Goal: Task Accomplishment & Management: Use online tool/utility

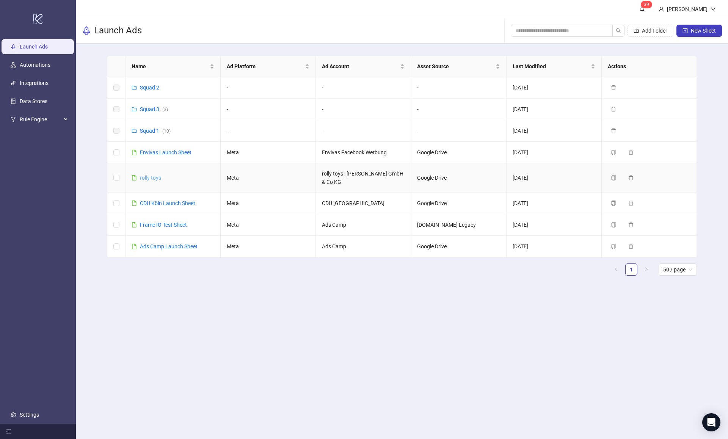
click at [159, 176] on link "rolly toys" at bounding box center [150, 178] width 21 height 6
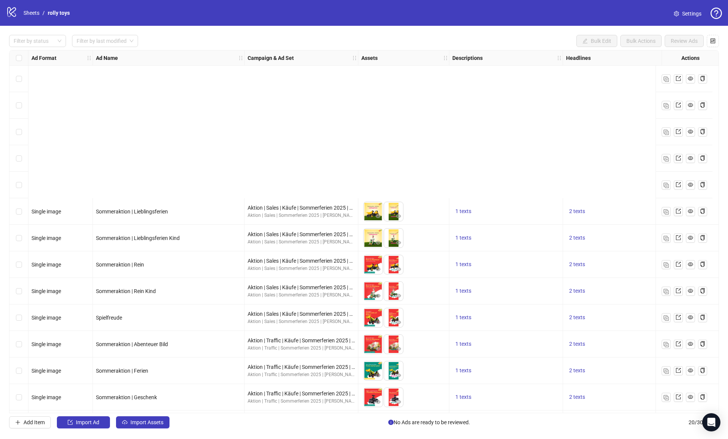
scroll to position [187, 0]
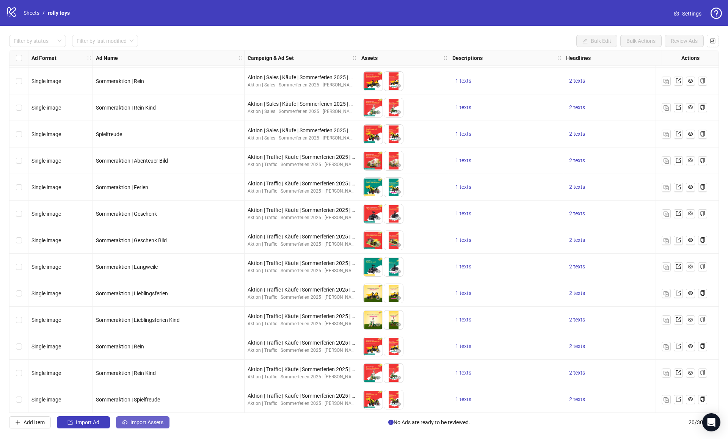
click at [134, 428] on button "Import Assets" at bounding box center [142, 423] width 53 height 12
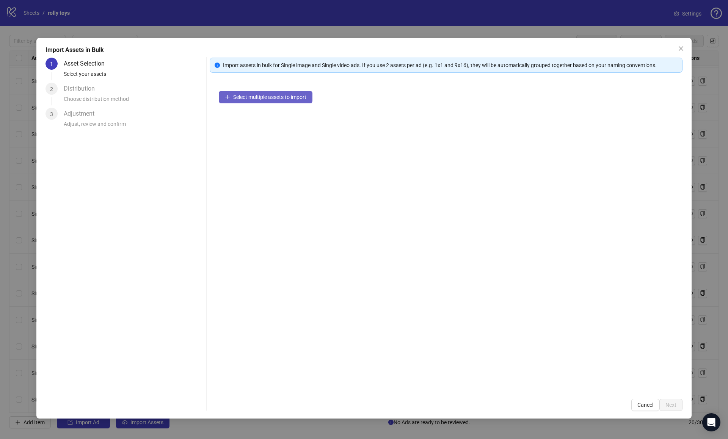
click at [269, 101] on button "Select multiple assets to import" at bounding box center [266, 97] width 94 height 12
click at [666, 405] on span "Next" at bounding box center [671, 405] width 11 height 6
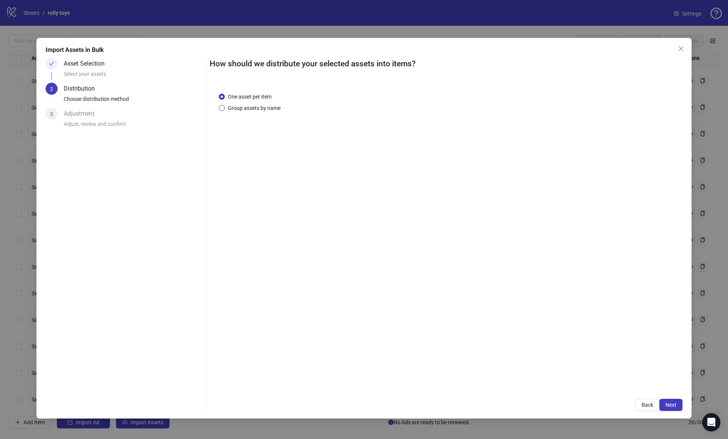
click at [244, 108] on span "Group assets by name" at bounding box center [254, 108] width 59 height 8
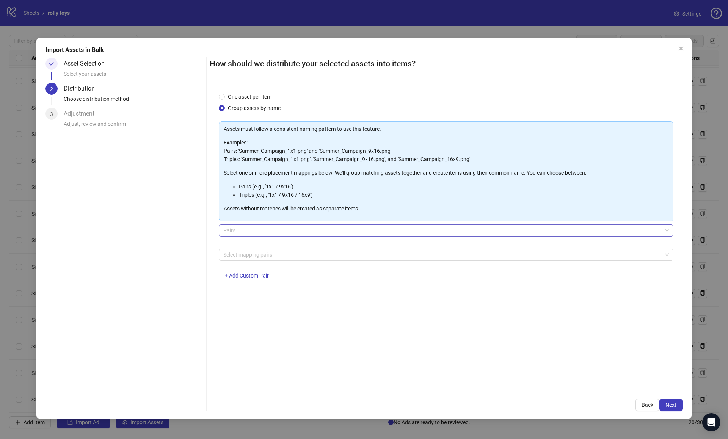
click at [252, 231] on span "Pairs" at bounding box center [446, 230] width 446 height 11
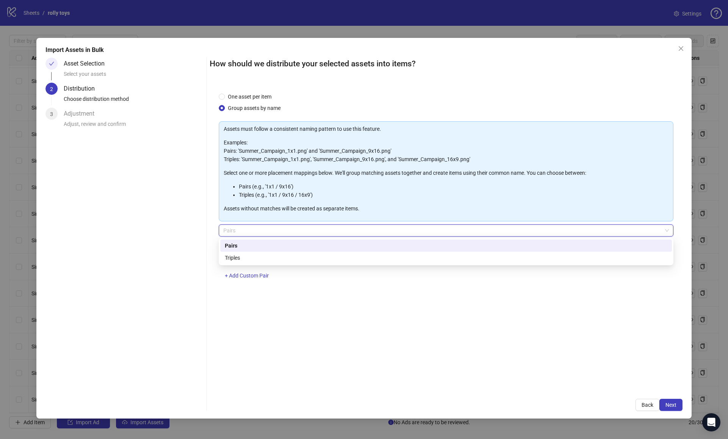
click at [252, 231] on span "Pairs" at bounding box center [446, 230] width 446 height 11
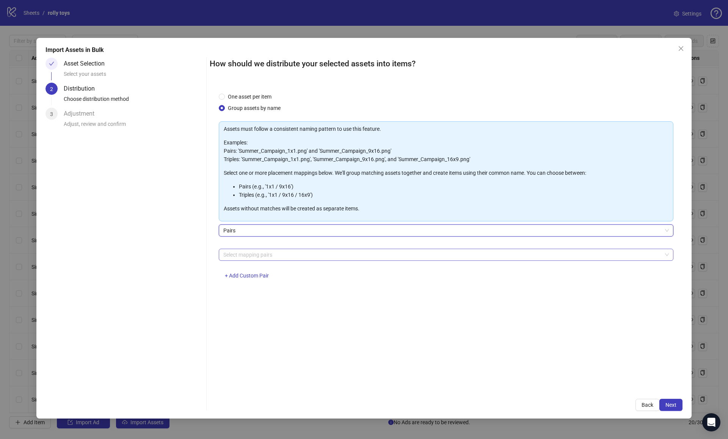
click at [247, 253] on div at bounding box center [442, 255] width 444 height 11
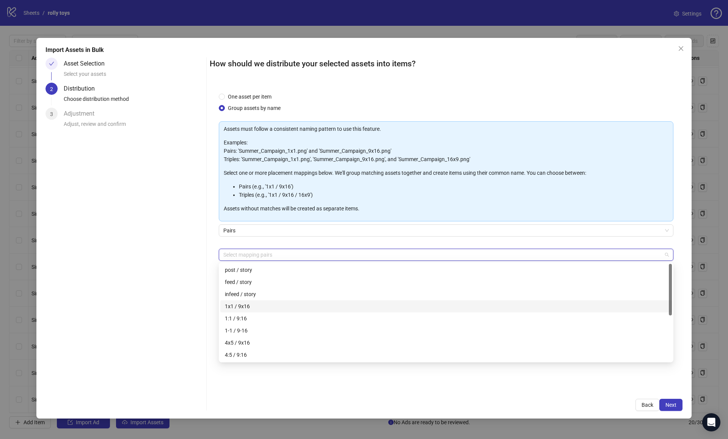
click at [243, 307] on div "1x1 / 9x16" at bounding box center [446, 306] width 443 height 8
click at [438, 388] on div "One asset per item Group assets by name Assets must follow a consistent naming …" at bounding box center [446, 236] width 473 height 307
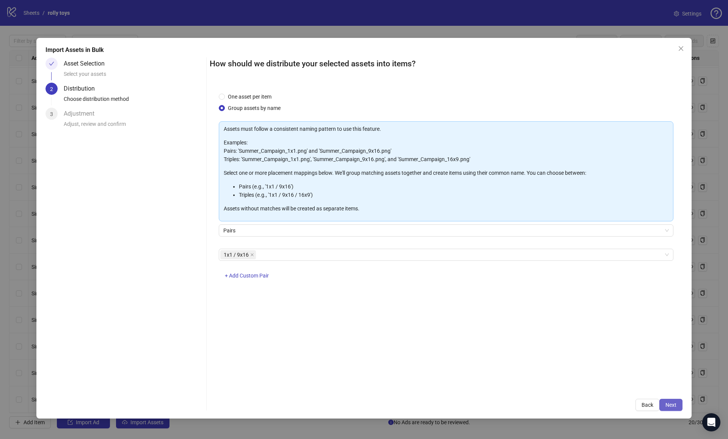
click at [679, 405] on button "Next" at bounding box center [671, 405] width 23 height 12
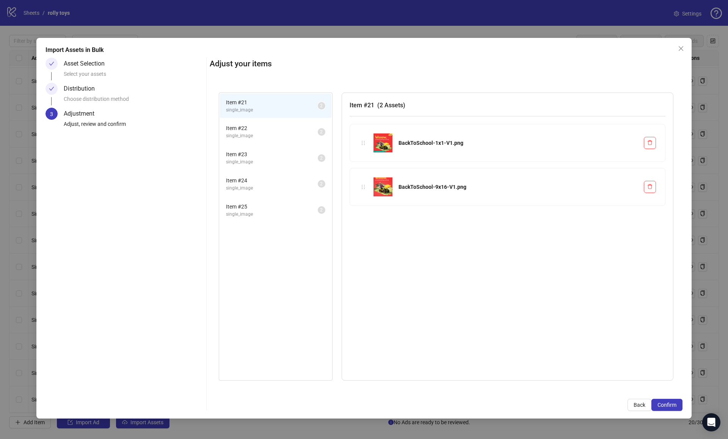
click at [285, 134] on span "single_image" at bounding box center [272, 135] width 92 height 7
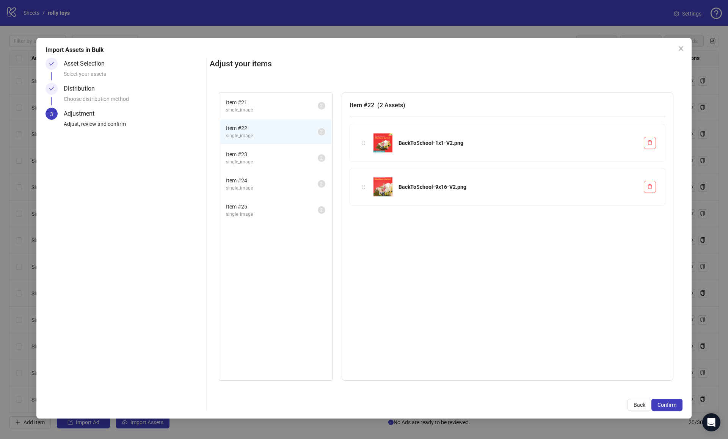
click at [284, 109] on span "single_image" at bounding box center [272, 110] width 92 height 7
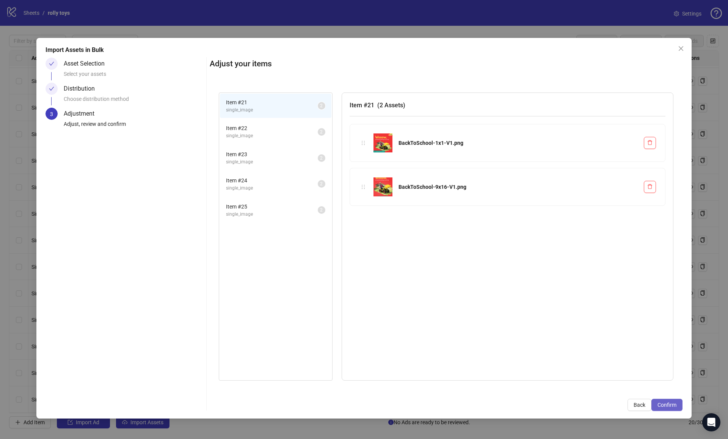
click at [674, 406] on span "Confirm" at bounding box center [667, 405] width 19 height 6
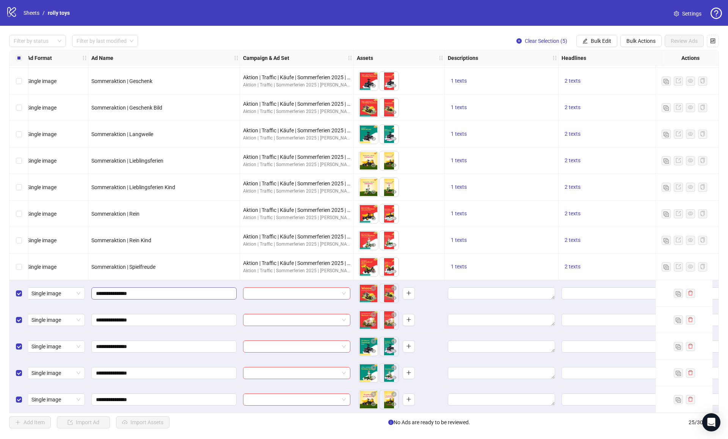
scroll to position [319, 0]
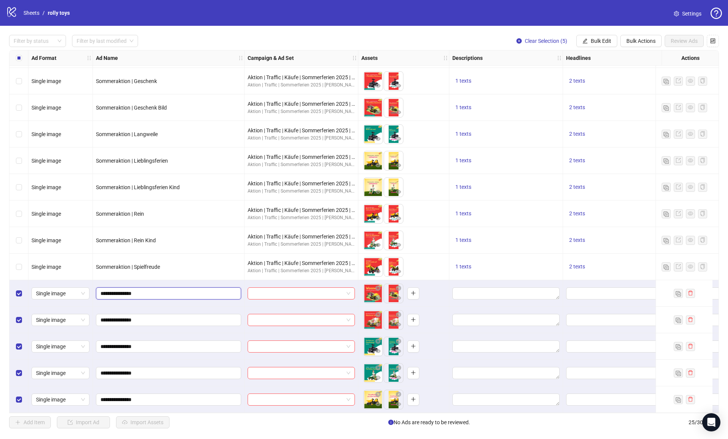
click at [150, 289] on input "**********" at bounding box center [168, 293] width 135 height 8
type input "**********"
drag, startPoint x: 151, startPoint y: 290, endPoint x: 96, endPoint y: 290, distance: 55.4
paste input "*"
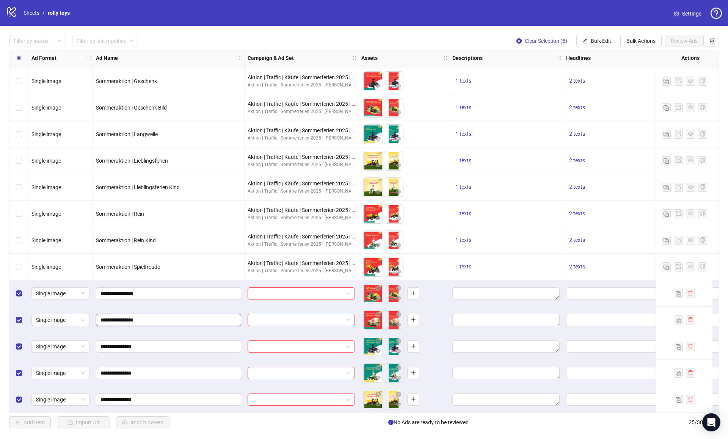
drag, startPoint x: 162, startPoint y: 319, endPoint x: 96, endPoint y: 319, distance: 66.8
click at [96, 319] on div "**********" at bounding box center [169, 320] width 152 height 27
click at [153, 317] on input "**********" at bounding box center [168, 320] width 135 height 8
type input "**********"
drag, startPoint x: 140, startPoint y: 345, endPoint x: 72, endPoint y: 345, distance: 68.7
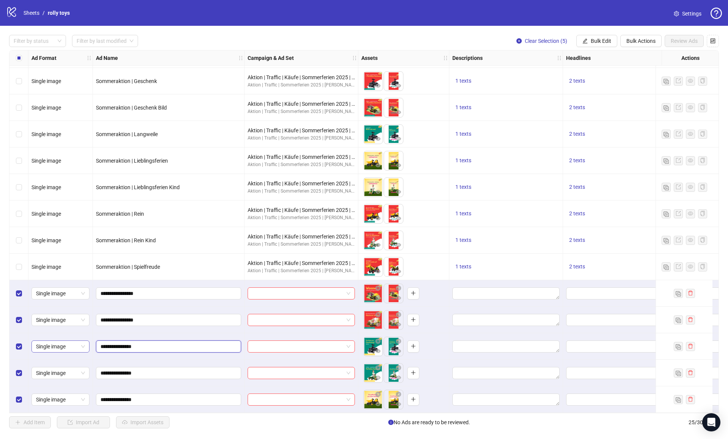
paste input "**"
type input "**********"
drag, startPoint x: 142, startPoint y: 343, endPoint x: 72, endPoint y: 343, distance: 69.8
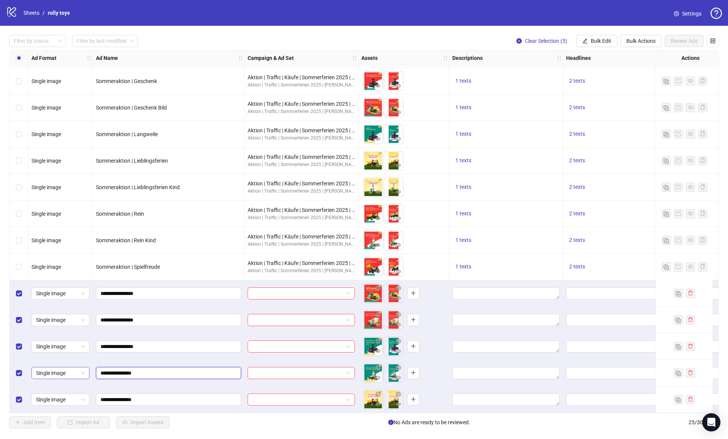
drag, startPoint x: 141, startPoint y: 371, endPoint x: 70, endPoint y: 369, distance: 71.0
paste input "*"
type input "**********"
paste input "*"
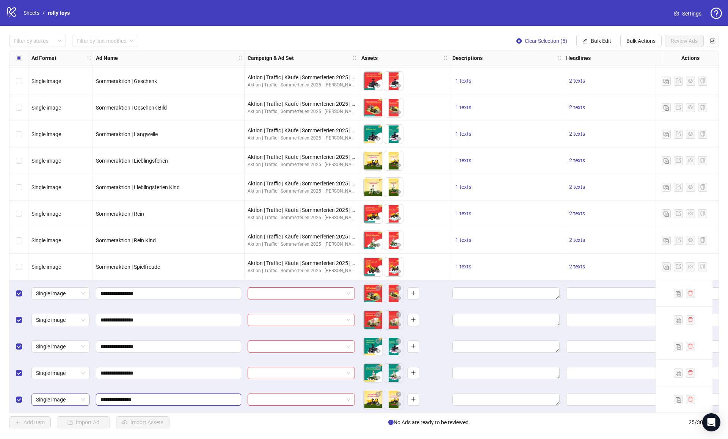
type input "**********"
drag, startPoint x: 140, startPoint y: 397, endPoint x: 66, endPoint y: 395, distance: 74.0
click at [286, 293] on input "search" at bounding box center [297, 293] width 91 height 11
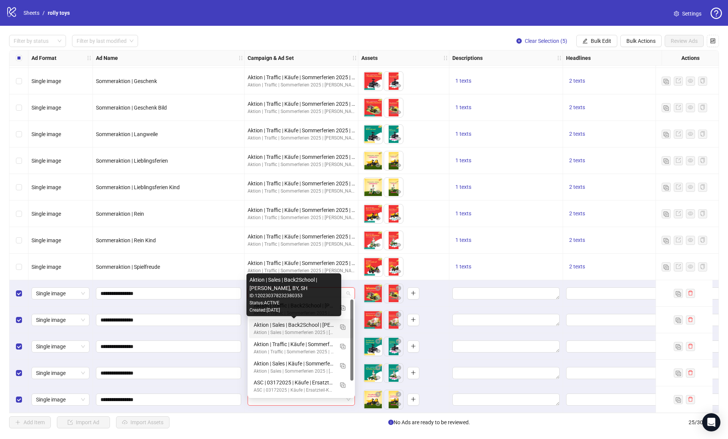
click at [292, 324] on div "Aktion | Sales | Back2School | [PERSON_NAME], BY, SH" at bounding box center [294, 325] width 80 height 8
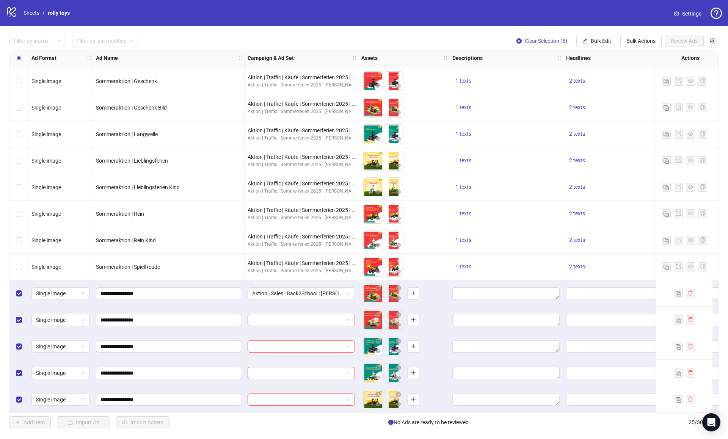
click at [294, 319] on input "search" at bounding box center [297, 320] width 91 height 11
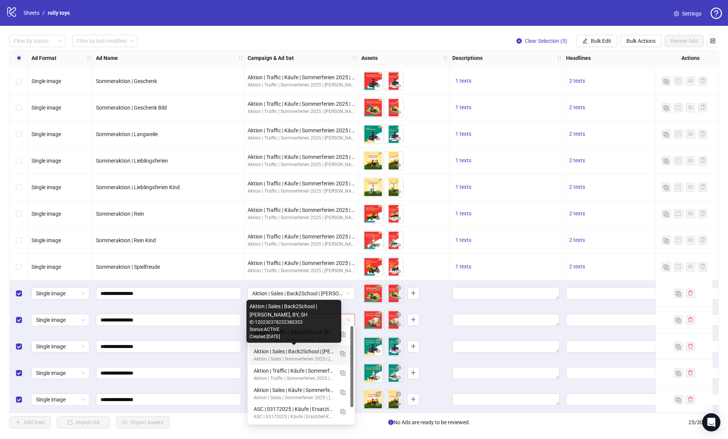
click at [294, 349] on div "Aktion | Sales | Back2School | [PERSON_NAME], BY, SH" at bounding box center [294, 352] width 80 height 8
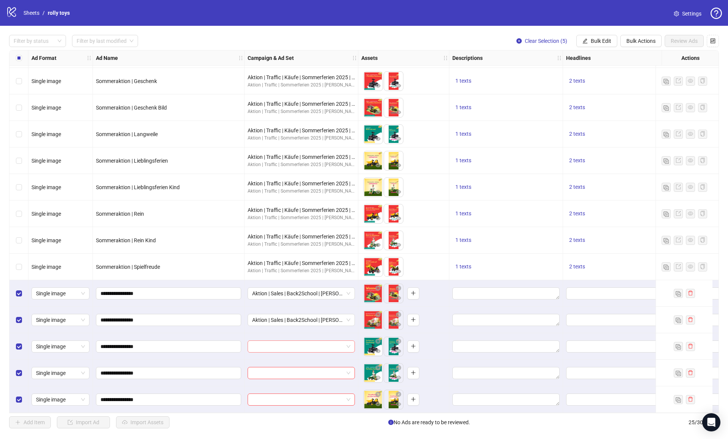
click at [294, 345] on input "search" at bounding box center [297, 346] width 91 height 11
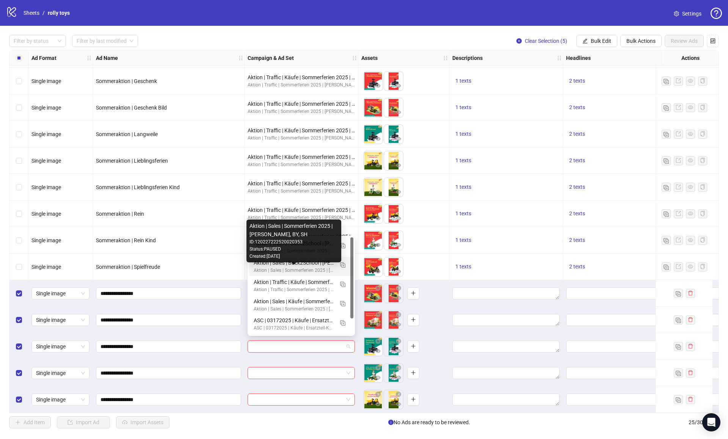
click at [316, 269] on div "Aktion | Sales | Sommerferien 2025 | [PERSON_NAME], BY, SH" at bounding box center [294, 270] width 80 height 7
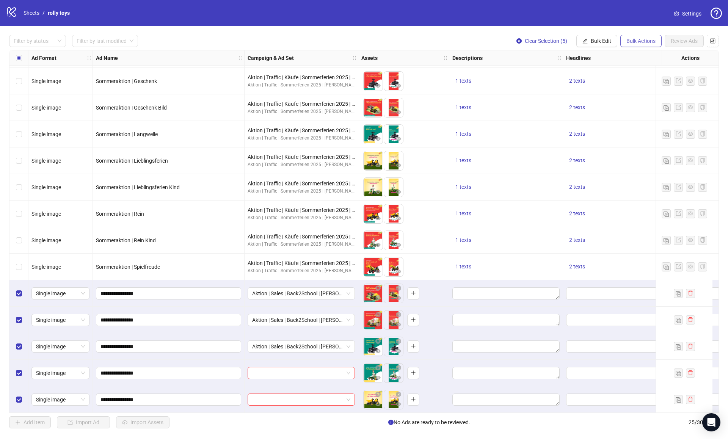
click at [632, 37] on button "Bulk Actions" at bounding box center [641, 41] width 41 height 12
click at [599, 41] on span "Bulk Edit" at bounding box center [601, 41] width 20 height 6
click at [598, 82] on span "Campaign & Ad Set" at bounding box center [604, 81] width 45 height 8
click at [579, 73] on span "Aktion | Sales | Back2School | [PERSON_NAME], BY, SH" at bounding box center [576, 73] width 105 height 11
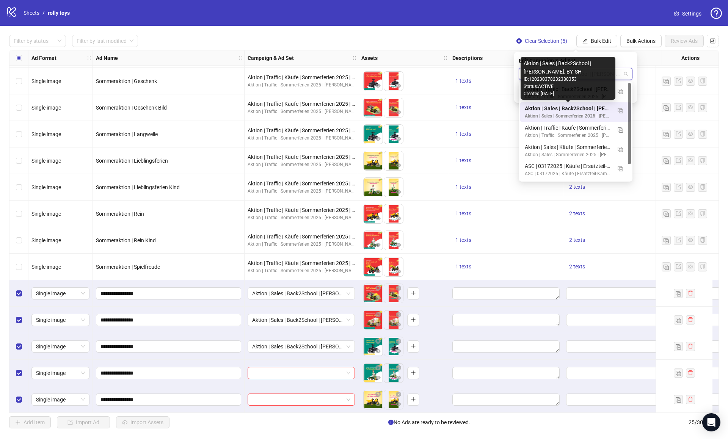
click at [567, 110] on div "Aktion | Sales | Back2School | [PERSON_NAME], BY, SH" at bounding box center [568, 108] width 87 height 8
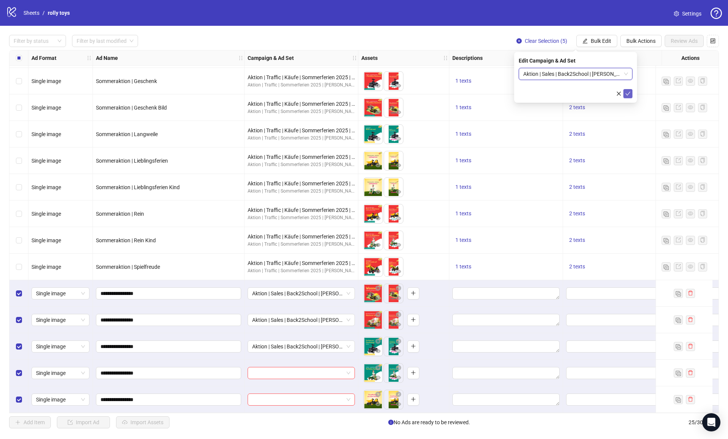
click at [626, 92] on icon "check" at bounding box center [628, 93] width 5 height 5
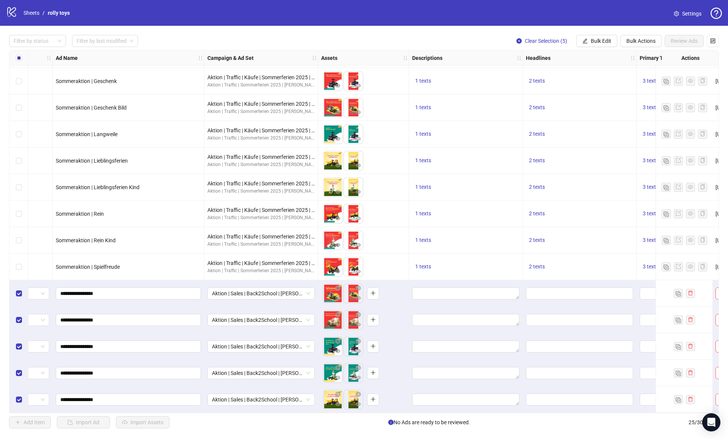
scroll to position [319, 46]
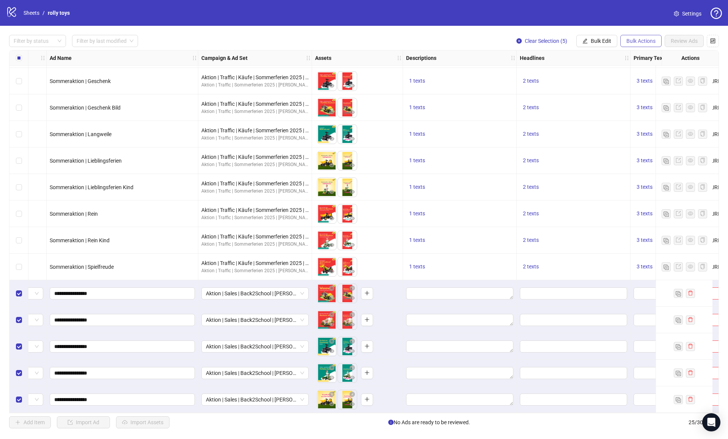
click at [638, 42] on span "Bulk Actions" at bounding box center [641, 41] width 29 height 6
click at [615, 38] on button "Bulk Edit" at bounding box center [597, 41] width 41 height 12
click at [598, 95] on span "Descriptions" at bounding box center [604, 93] width 45 height 8
click at [547, 83] on div "Press Shift+Enter to add new input" at bounding box center [576, 80] width 88 height 13
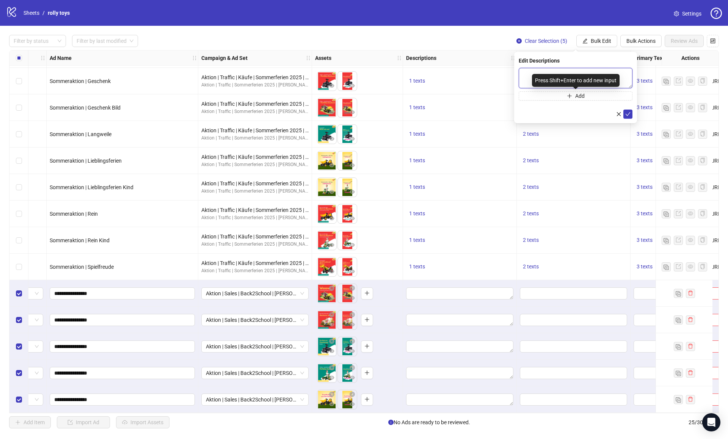
click at [530, 76] on textarea at bounding box center [576, 78] width 114 height 20
click at [626, 112] on icon "check" at bounding box center [628, 114] width 5 height 5
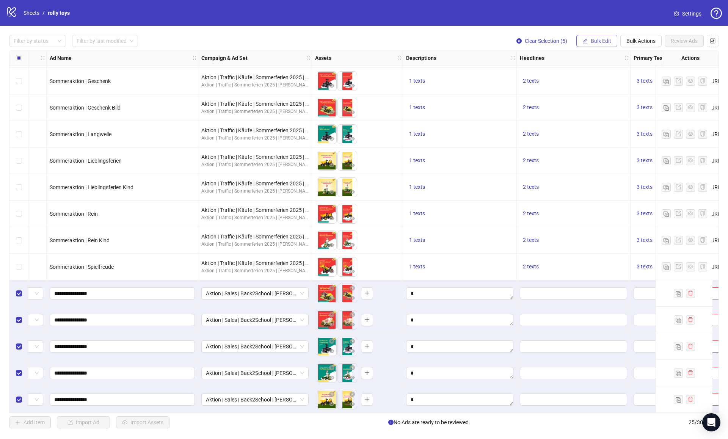
click at [612, 36] on button "Bulk Edit" at bounding box center [597, 41] width 41 height 12
click at [598, 93] on span "Descriptions" at bounding box center [604, 93] width 45 height 8
click at [555, 72] on textarea at bounding box center [564, 76] width 91 height 16
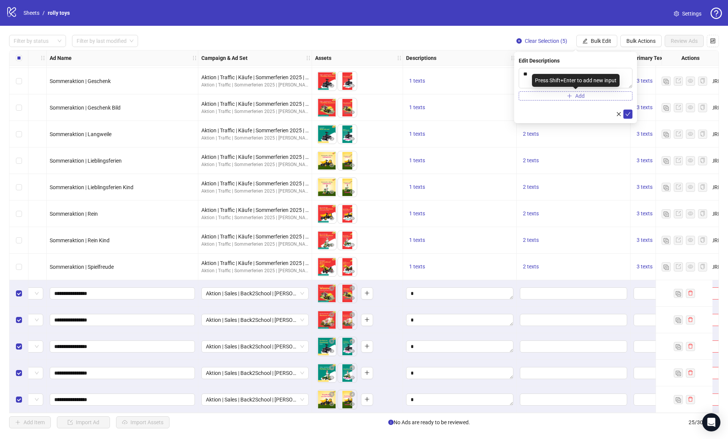
click at [564, 93] on button "Add" at bounding box center [576, 95] width 114 height 9
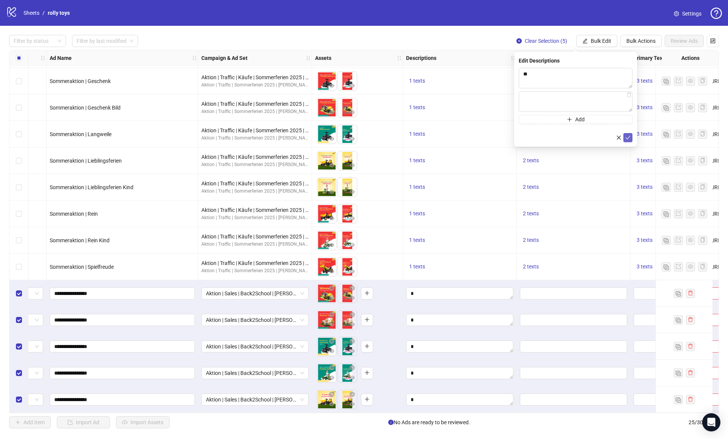
click at [626, 138] on icon "check" at bounding box center [628, 137] width 5 height 5
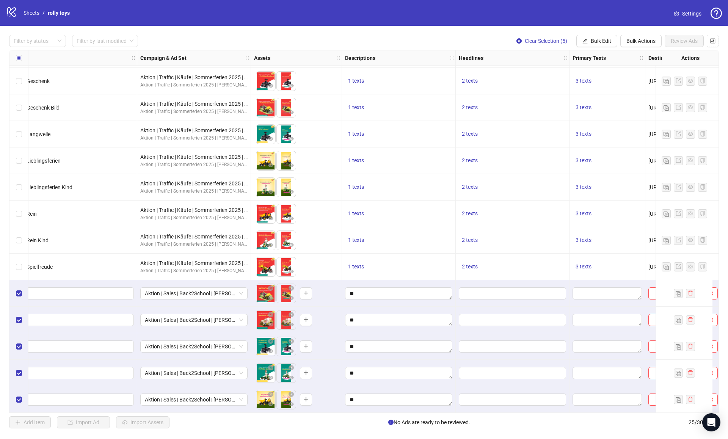
scroll to position [319, 147]
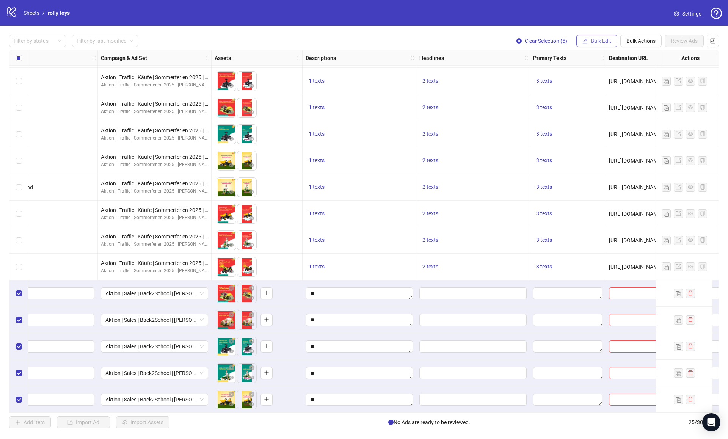
click at [597, 44] on button "Bulk Edit" at bounding box center [597, 41] width 41 height 12
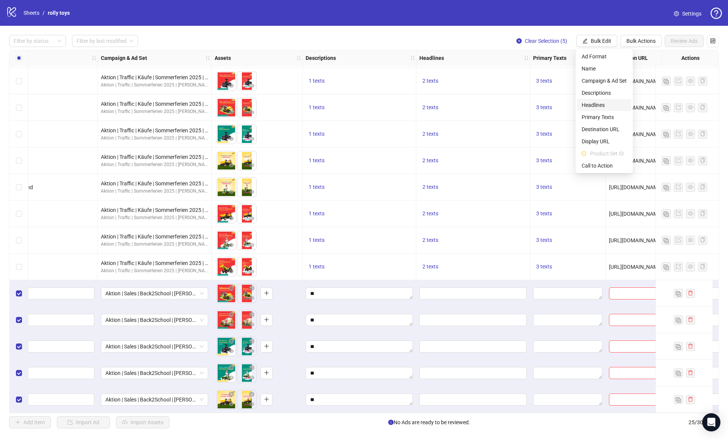
click at [598, 101] on span "Headlines" at bounding box center [604, 105] width 45 height 8
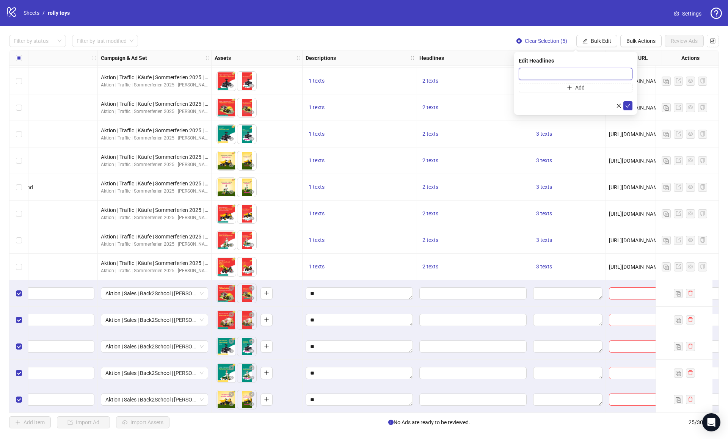
click at [562, 74] on input "text" at bounding box center [576, 74] width 114 height 12
paste input "**********"
type input "**********"
click at [572, 86] on icon "plus" at bounding box center [569, 87] width 5 height 5
paste input "**********"
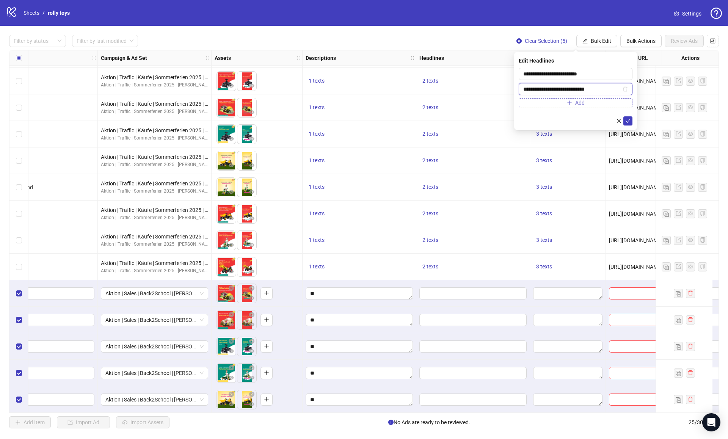
type input "**********"
click at [570, 102] on icon "plus" at bounding box center [570, 102] width 4 height 0
paste input "**********"
click at [527, 102] on input "**********" at bounding box center [573, 104] width 98 height 8
type input "**********"
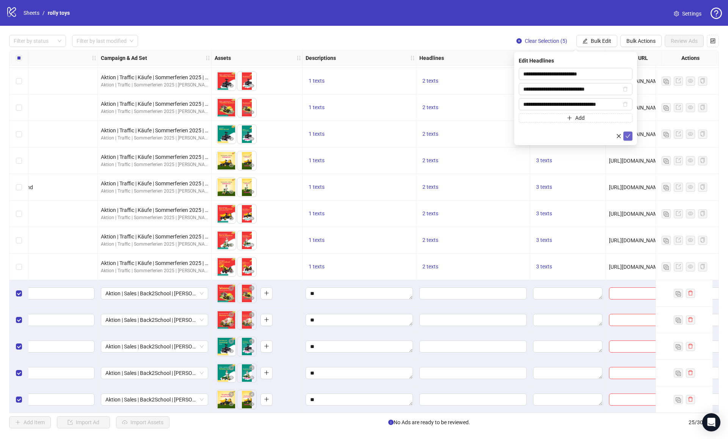
click at [628, 139] on span "submit" at bounding box center [628, 136] width 5 height 6
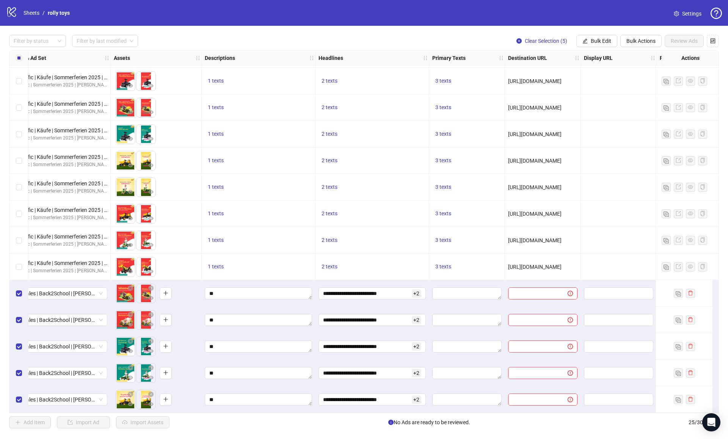
scroll to position [319, 248]
click at [599, 37] on button "Bulk Edit" at bounding box center [597, 41] width 41 height 12
click at [602, 115] on span "Primary Texts" at bounding box center [604, 117] width 45 height 8
click at [555, 78] on textarea at bounding box center [576, 78] width 114 height 20
paste textarea "**********"
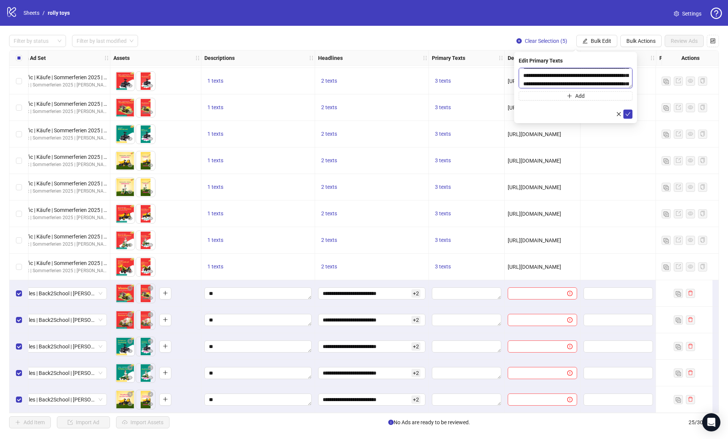
scroll to position [0, 0]
type textarea "**********"
click at [553, 96] on button "Add" at bounding box center [576, 95] width 114 height 9
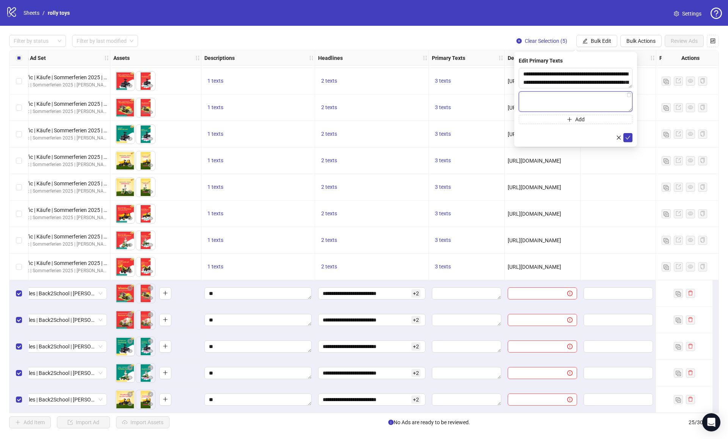
paste textarea "**********"
type textarea "**********"
click at [585, 119] on button "Add" at bounding box center [576, 119] width 114 height 9
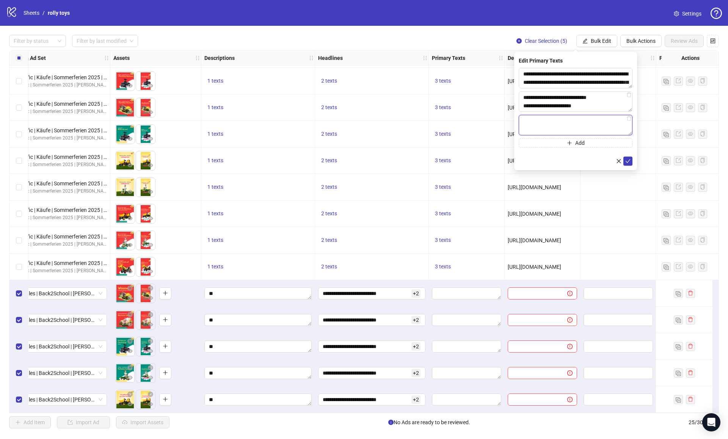
paste textarea "**********"
type textarea "**********"
click at [625, 158] on button "submit" at bounding box center [628, 161] width 9 height 9
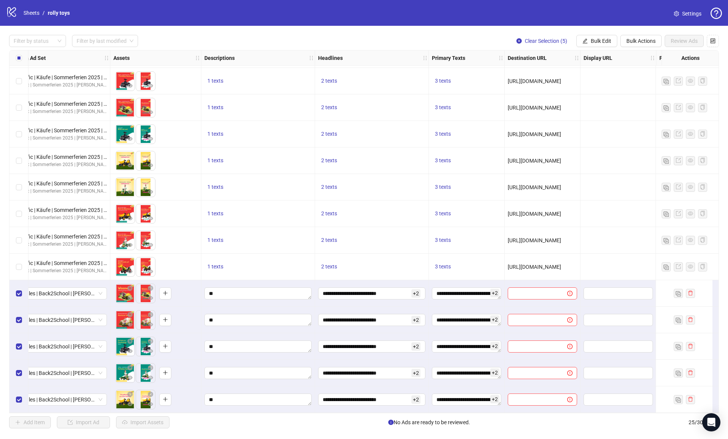
scroll to position [319, 289]
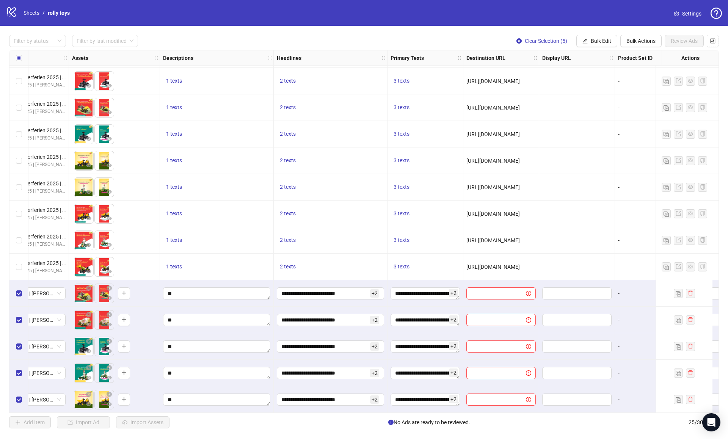
copy span "[URL][DOMAIN_NAME]"
drag, startPoint x: 527, startPoint y: 263, endPoint x: 467, endPoint y: 263, distance: 60.3
click at [467, 263] on div "[URL][DOMAIN_NAME]" at bounding box center [501, 267] width 69 height 8
click at [593, 39] on span "Bulk Edit" at bounding box center [601, 41] width 20 height 6
click at [600, 140] on span "Display URL" at bounding box center [604, 141] width 45 height 8
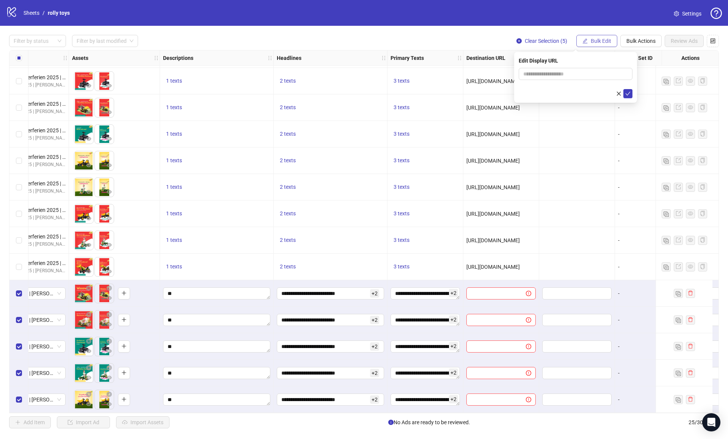
click at [602, 41] on span "Bulk Edit" at bounding box center [601, 41] width 20 height 6
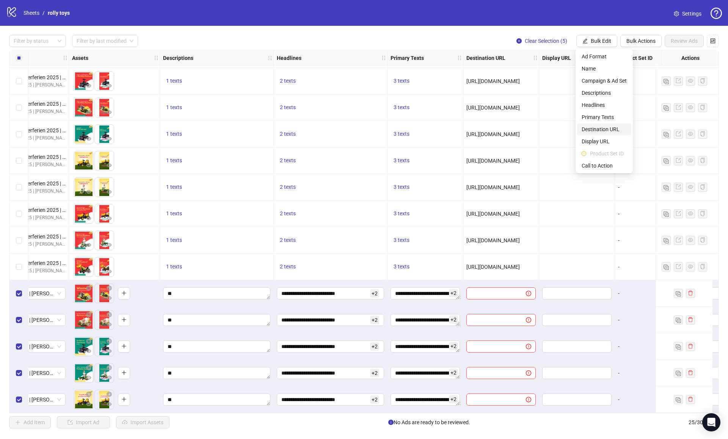
click at [604, 126] on span "Destination URL" at bounding box center [604, 129] width 45 height 8
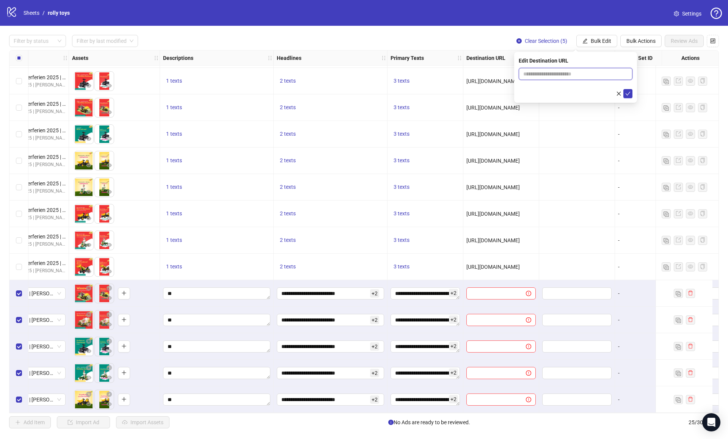
click at [547, 72] on input "text" at bounding box center [573, 74] width 99 height 8
paste input "**********"
type input "**********"
click at [627, 91] on icon "check" at bounding box center [628, 93] width 5 height 5
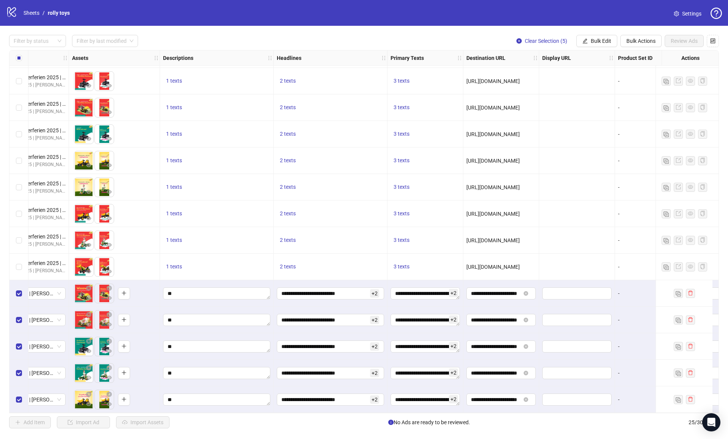
click at [595, 32] on div "Filter by status Filter by last modified Clear Selection (5) Bulk Edit Bulk Act…" at bounding box center [364, 232] width 728 height 412
click at [595, 38] on button "Bulk Edit" at bounding box center [597, 41] width 41 height 12
click at [593, 164] on span "Call to Action" at bounding box center [604, 166] width 45 height 8
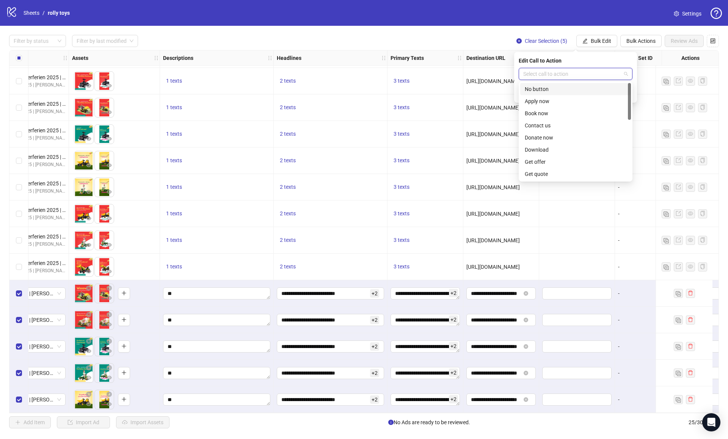
click at [549, 78] on input "search" at bounding box center [573, 73] width 98 height 11
click at [547, 154] on div "Learn more" at bounding box center [576, 154] width 102 height 8
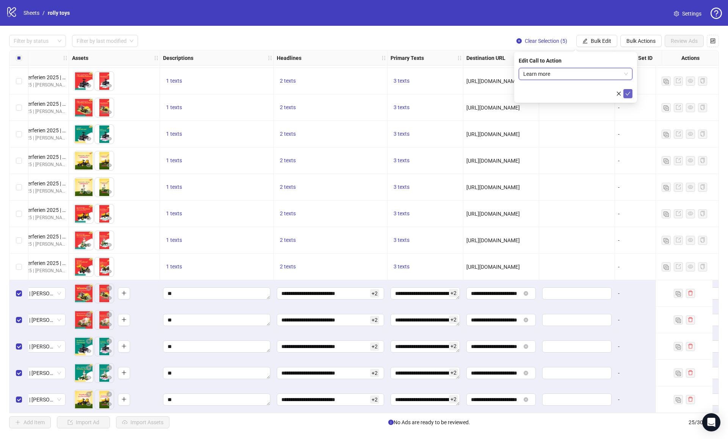
click at [629, 96] on button "submit" at bounding box center [628, 93] width 9 height 9
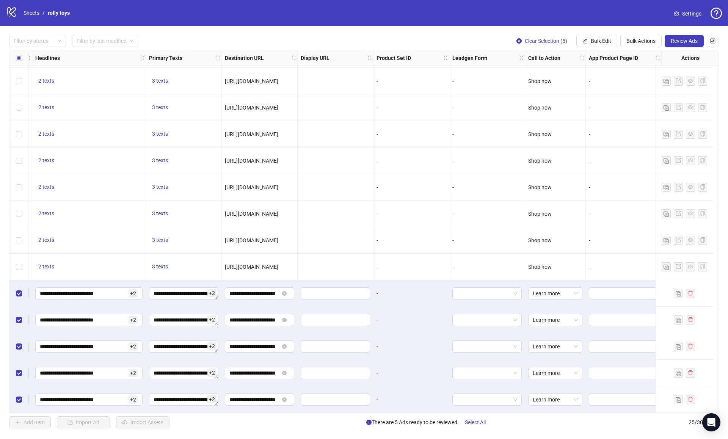
scroll to position [319, 0]
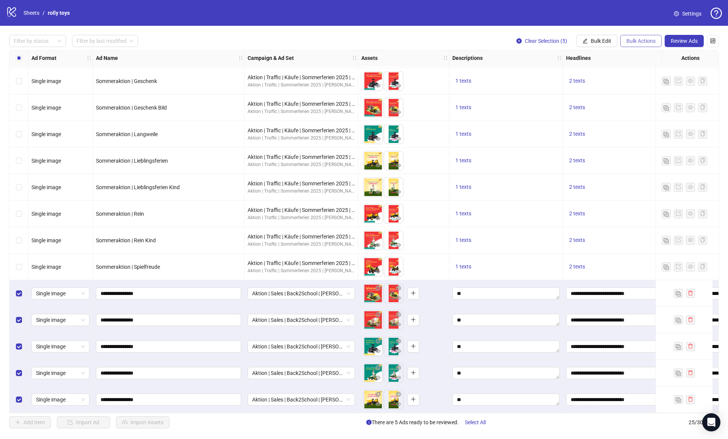
click at [646, 41] on span "Bulk Actions" at bounding box center [641, 41] width 29 height 6
click at [648, 81] on span "Duplicate with assets" at bounding box center [652, 81] width 52 height 8
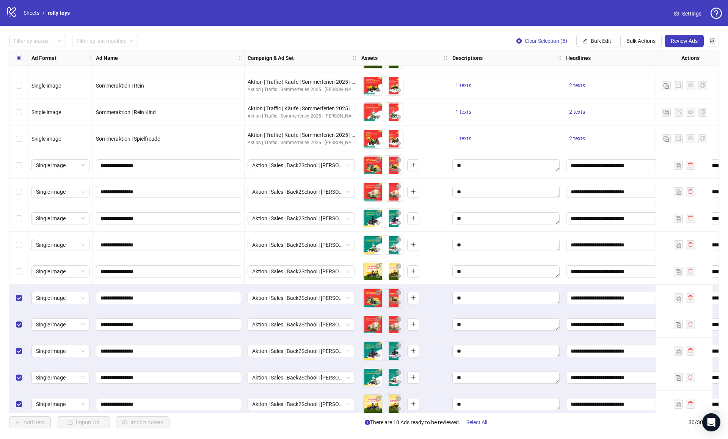
scroll to position [452, 0]
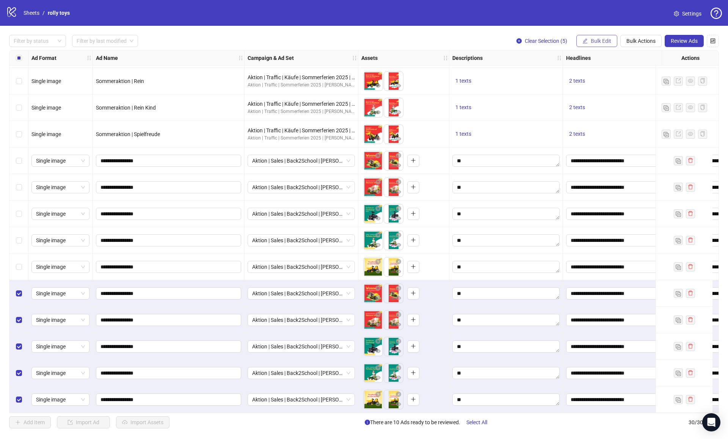
click at [612, 38] on button "Bulk Edit" at bounding box center [597, 41] width 41 height 12
click at [598, 76] on li "Campaign & Ad Set" at bounding box center [604, 81] width 54 height 12
click at [566, 73] on span "Aktion | Sales | Back2School | [PERSON_NAME], BY, SH" at bounding box center [576, 73] width 105 height 11
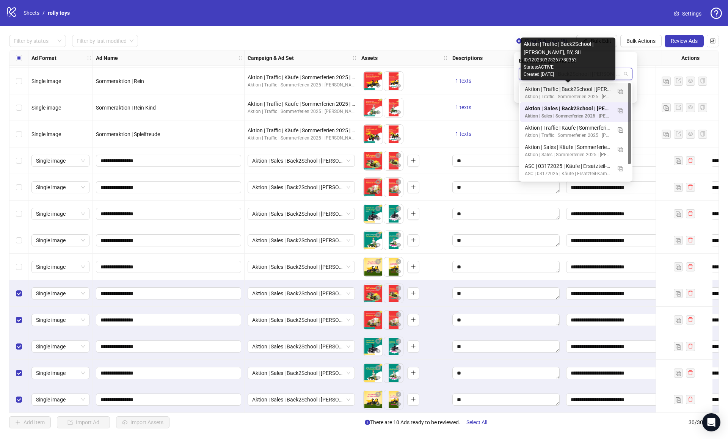
click at [578, 90] on div "Aktion | Traffic | Back2School | [PERSON_NAME], BY, SH" at bounding box center [568, 89] width 87 height 8
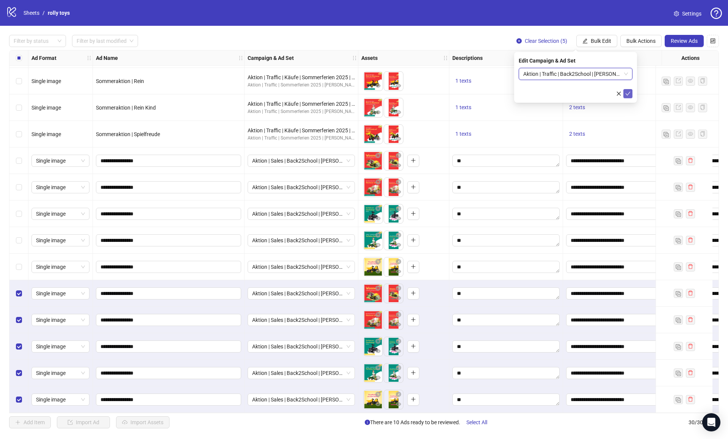
click at [630, 94] on icon "check" at bounding box center [628, 93] width 5 height 5
click at [685, 42] on span "Review Ads" at bounding box center [684, 41] width 27 height 6
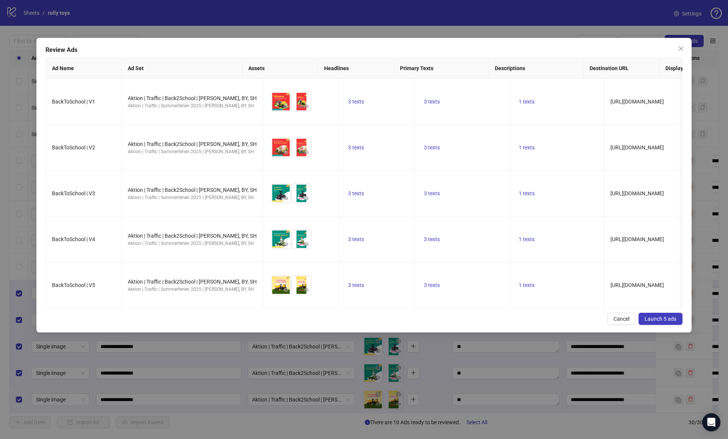
click at [667, 316] on span "Launch 5 ads" at bounding box center [661, 319] width 32 height 6
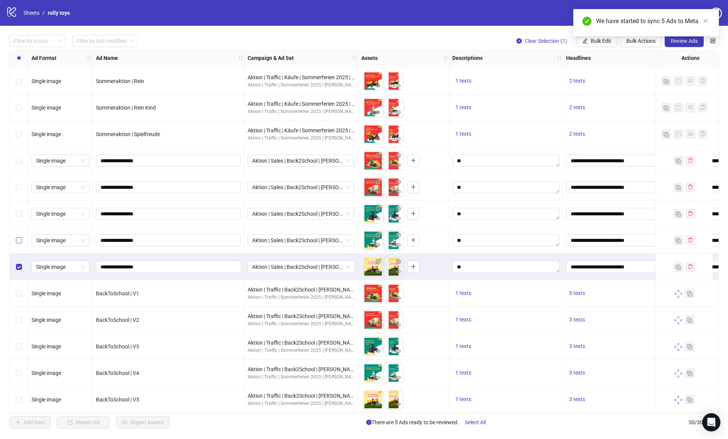
click at [18, 241] on label "Select row 24" at bounding box center [19, 240] width 6 height 8
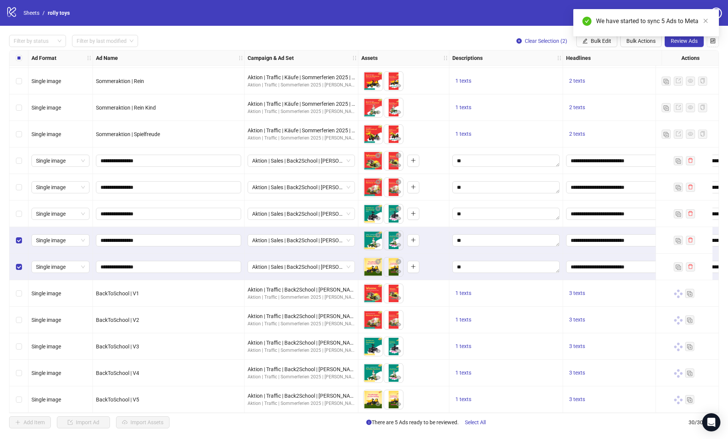
click at [17, 216] on div "Select row 23" at bounding box center [18, 214] width 19 height 27
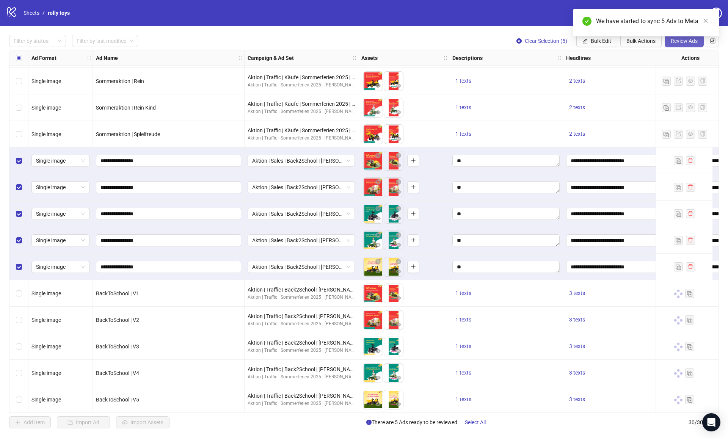
click at [688, 44] on span "Review Ads" at bounding box center [684, 41] width 27 height 6
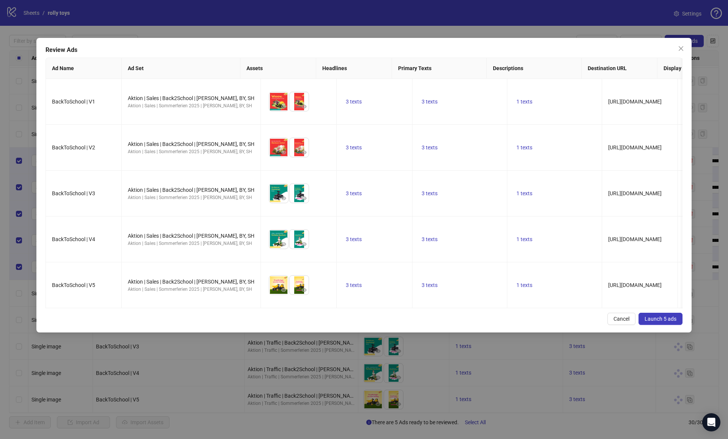
click at [651, 316] on span "Launch 5 ads" at bounding box center [661, 319] width 32 height 6
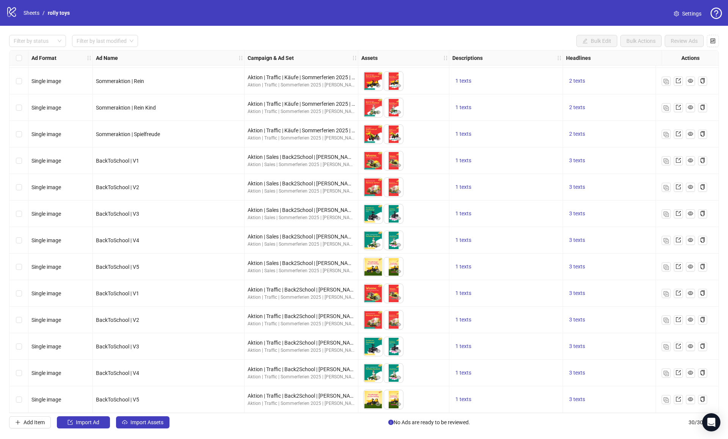
click at [23, 289] on div "Select row 26" at bounding box center [18, 293] width 19 height 27
click at [667, 293] on img "button" at bounding box center [666, 293] width 5 height 5
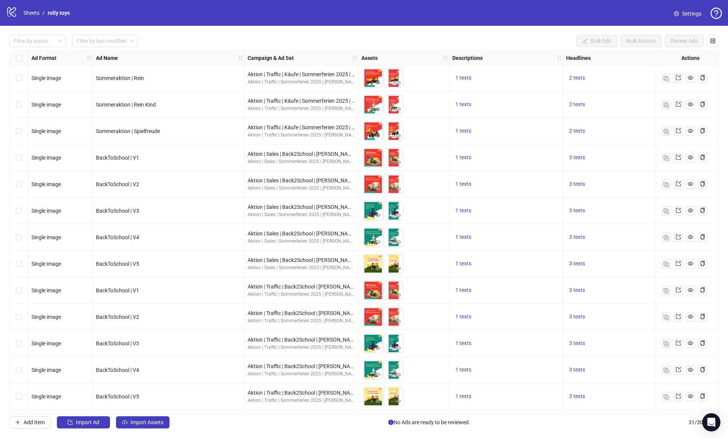
scroll to position [479, 0]
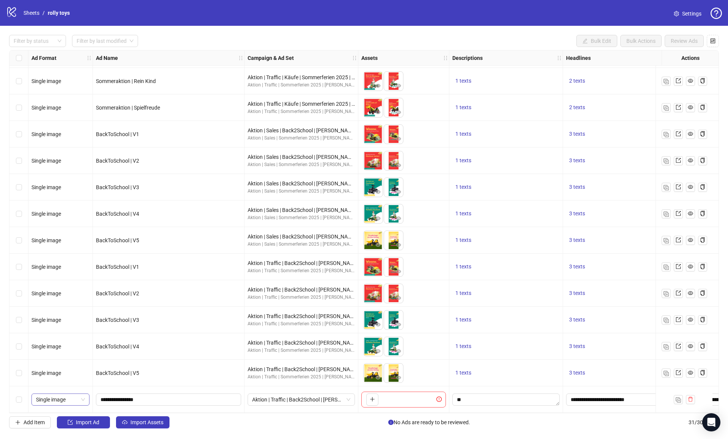
click at [77, 395] on span "Single image" at bounding box center [60, 399] width 49 height 11
click at [63, 358] on div "Collection" at bounding box center [61, 357] width 46 height 8
click at [377, 394] on button "button" at bounding box center [373, 400] width 12 height 12
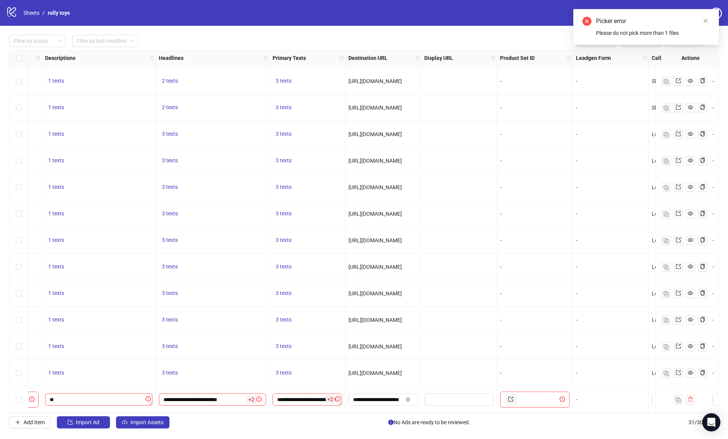
scroll to position [479, 444]
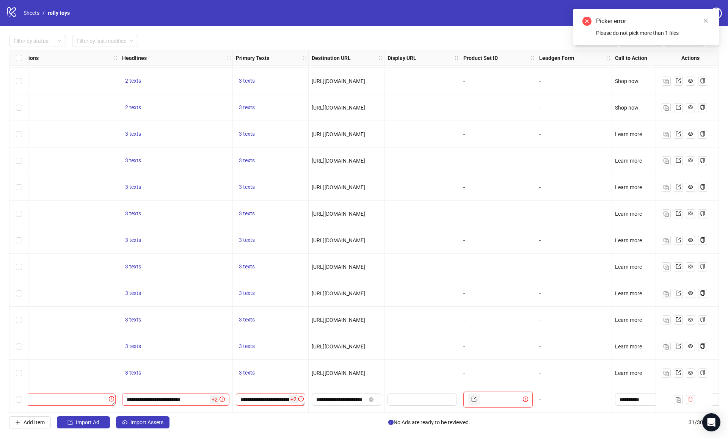
click at [489, 397] on input "text" at bounding box center [502, 400] width 40 height 12
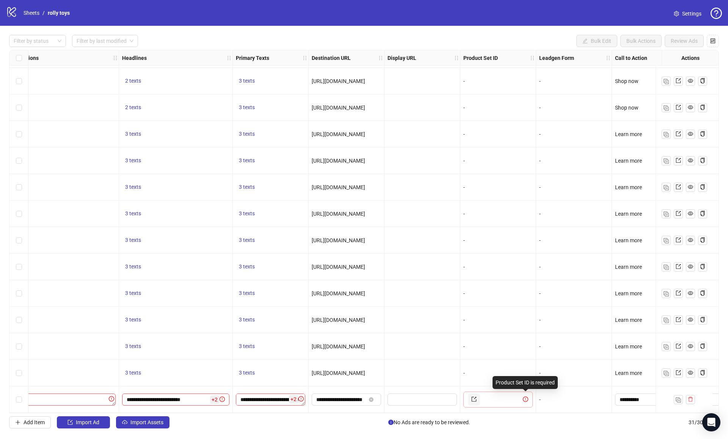
click at [527, 397] on icon "exclamation-circle" at bounding box center [525, 399] width 5 height 5
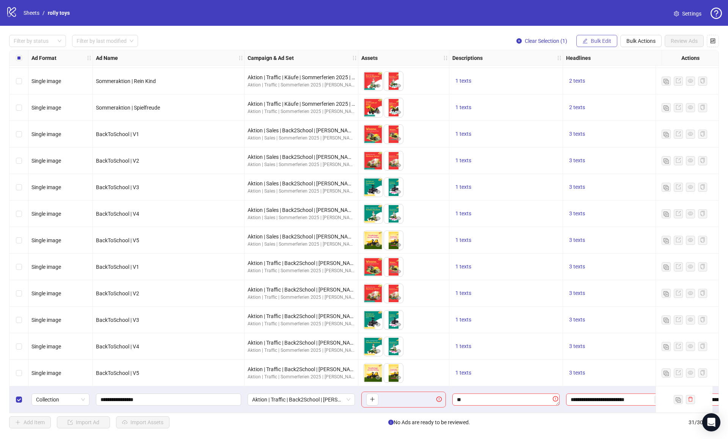
click at [601, 41] on span "Bulk Edit" at bounding box center [601, 41] width 20 height 6
click at [602, 153] on span "Product Set ID" at bounding box center [604, 153] width 45 height 8
click at [574, 76] on input "text" at bounding box center [582, 76] width 91 height 12
